Goal: Task Accomplishment & Management: Manage account settings

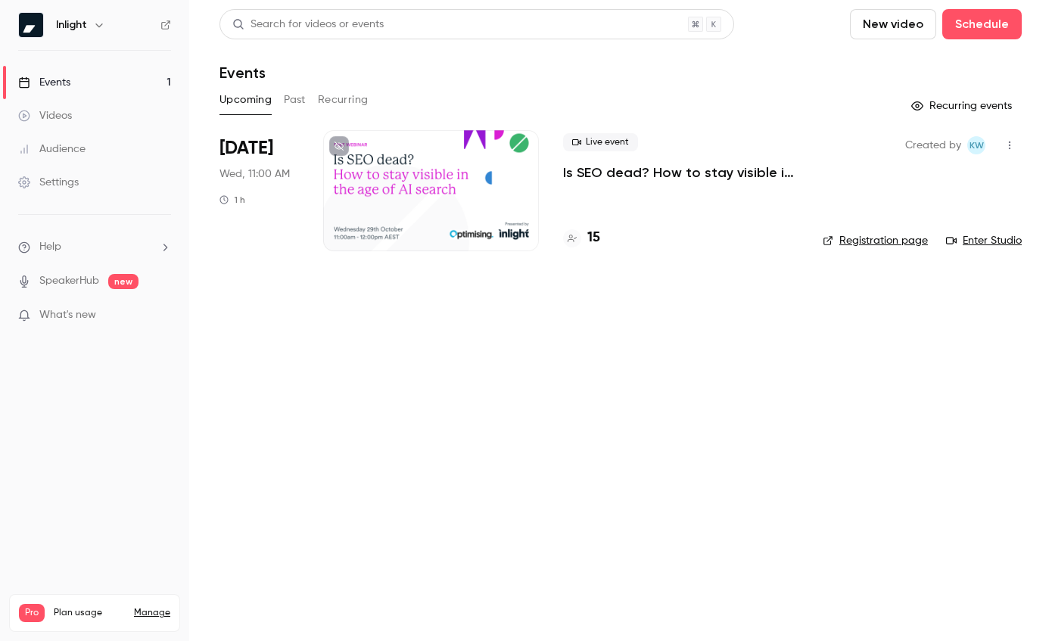
click at [246, 146] on span "[DATE]" at bounding box center [247, 148] width 54 height 24
click at [471, 203] on div at bounding box center [431, 190] width 216 height 121
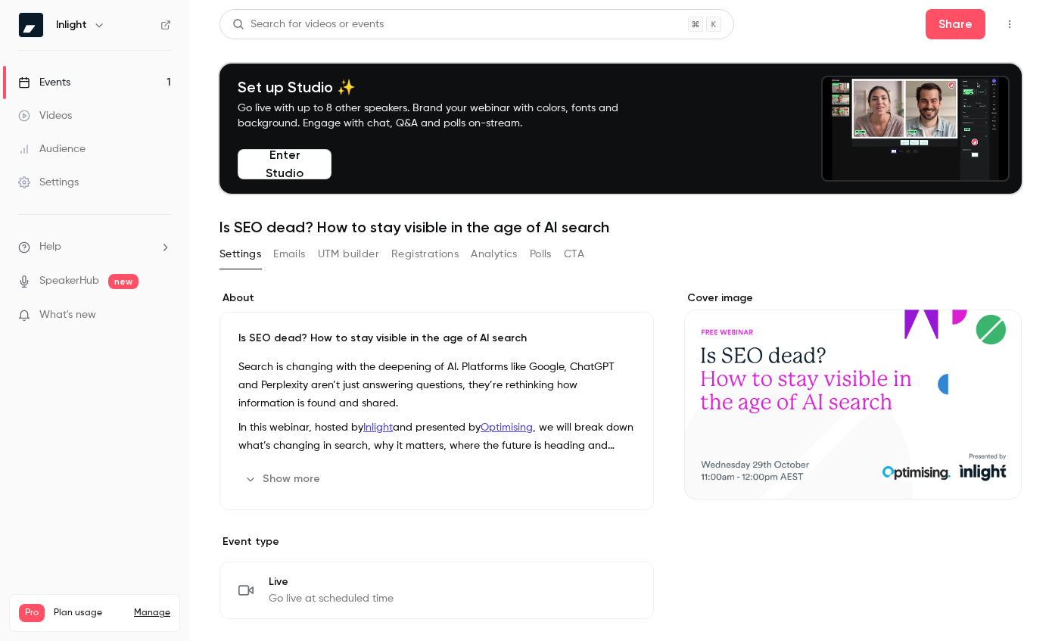
click at [421, 252] on button "Registrations" at bounding box center [424, 254] width 67 height 24
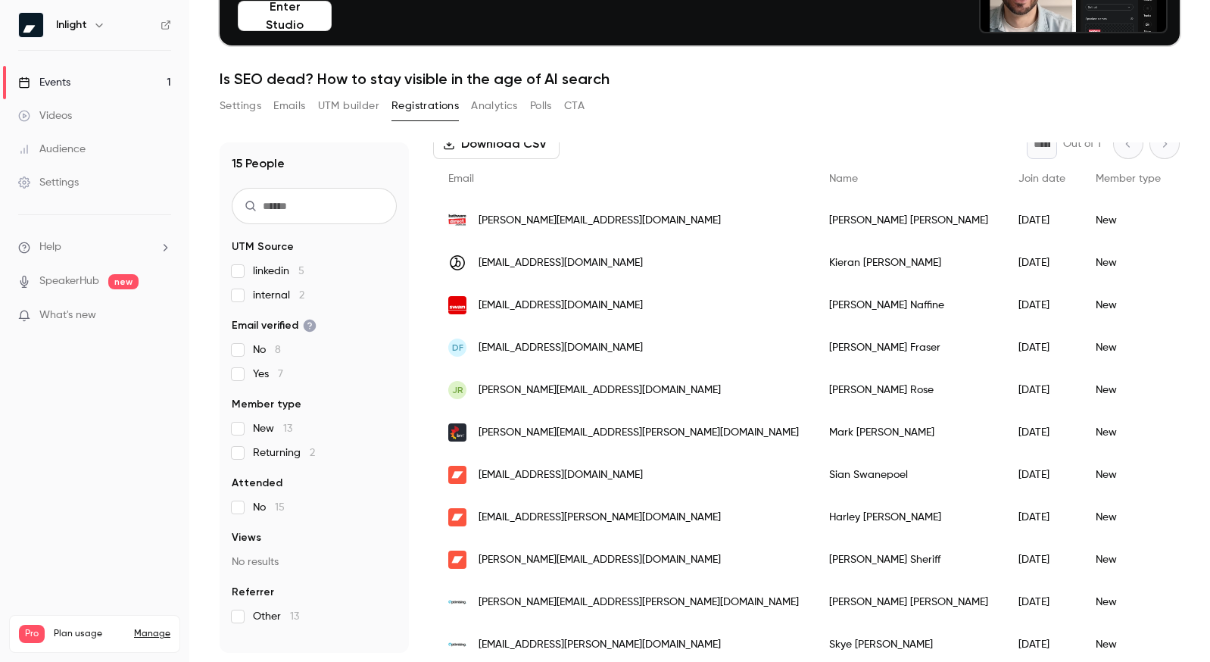
scroll to position [270, 0]
